Goal: Information Seeking & Learning: Learn about a topic

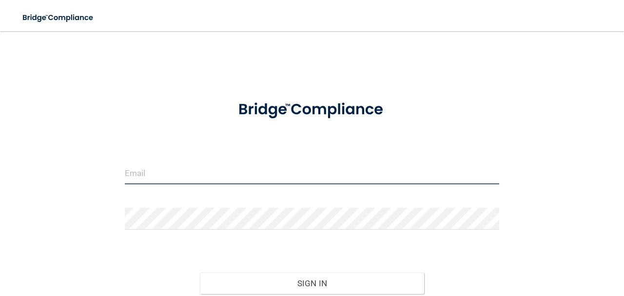
click at [193, 167] on input "email" at bounding box center [312, 173] width 374 height 22
type input "kwelch@omaxdocs.com"
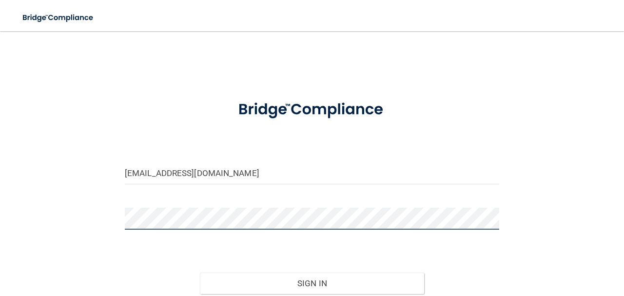
click at [200, 272] on button "Sign In" at bounding box center [312, 282] width 225 height 21
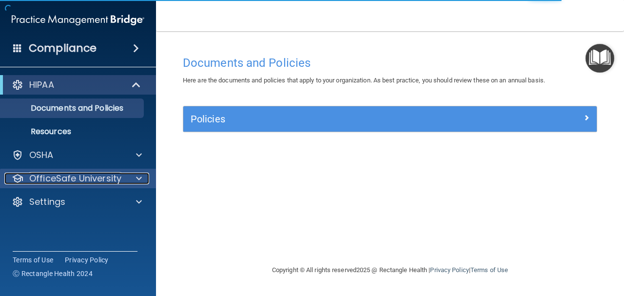
click at [57, 179] on p "OfficeSafe University" at bounding box center [75, 179] width 92 height 12
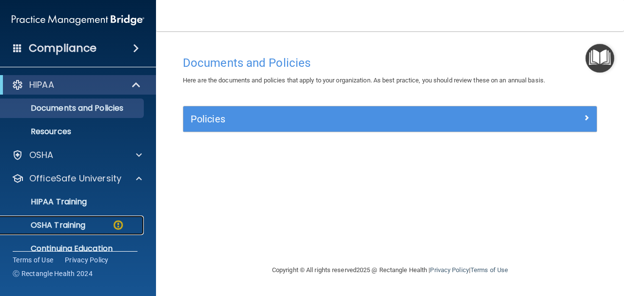
click at [74, 223] on p "OSHA Training" at bounding box center [45, 225] width 79 height 10
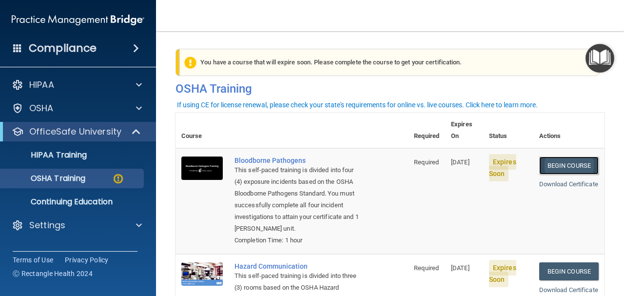
click at [563, 156] on link "Begin Course" at bounding box center [568, 165] width 59 height 18
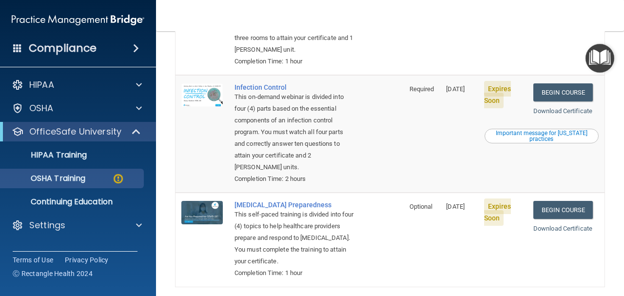
scroll to position [307, 0]
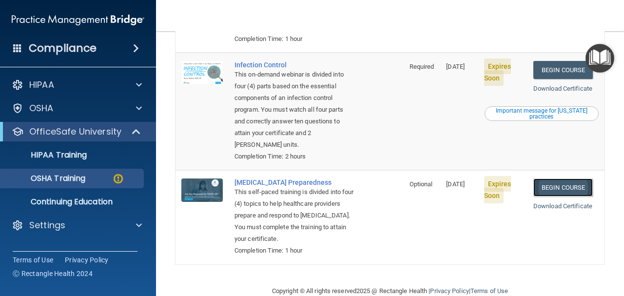
click at [567, 187] on link "Begin Course" at bounding box center [562, 187] width 59 height 18
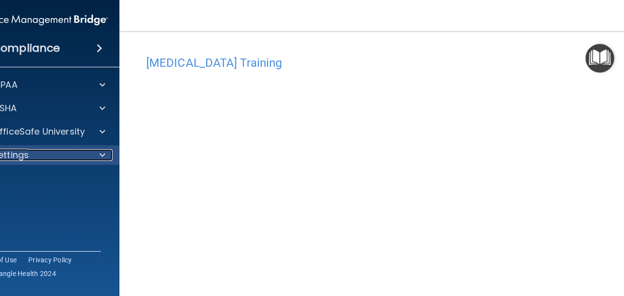
click at [100, 155] on span at bounding box center [102, 155] width 6 height 12
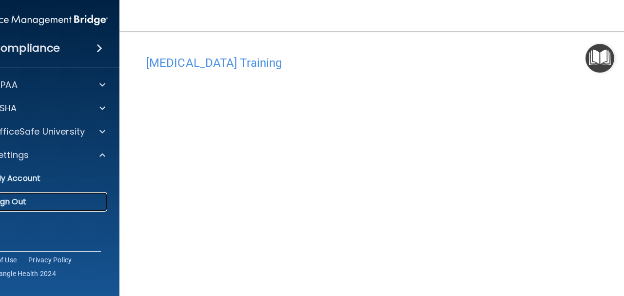
click at [8, 202] on p "Sign Out" at bounding box center [36, 202] width 133 height 10
